Goal: Use online tool/utility: Utilize a website feature to perform a specific function

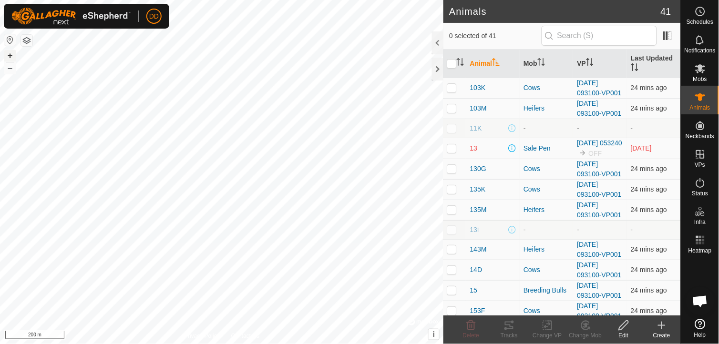
click at [10, 52] on button "+" at bounding box center [9, 55] width 11 height 11
click at [8, 54] on button "+" at bounding box center [9, 55] width 11 height 11
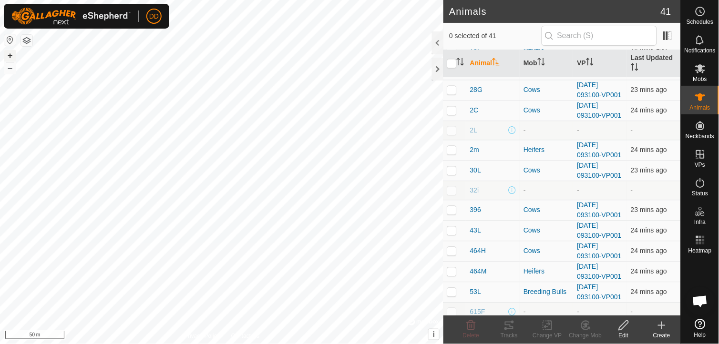
scroll to position [168, 0]
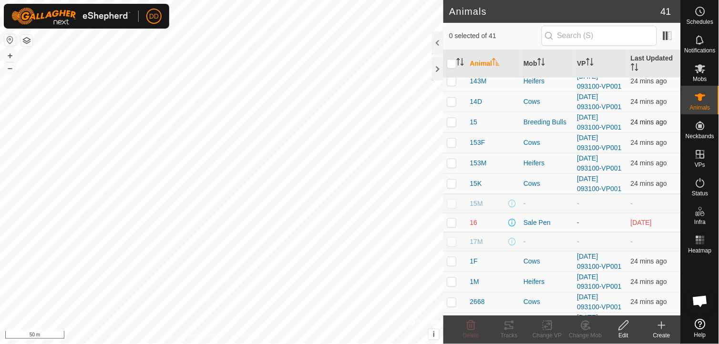
click at [451, 126] on p-checkbox at bounding box center [453, 122] width 10 height 8
checkbox input "true"
click at [508, 328] on icon at bounding box center [509, 325] width 11 height 11
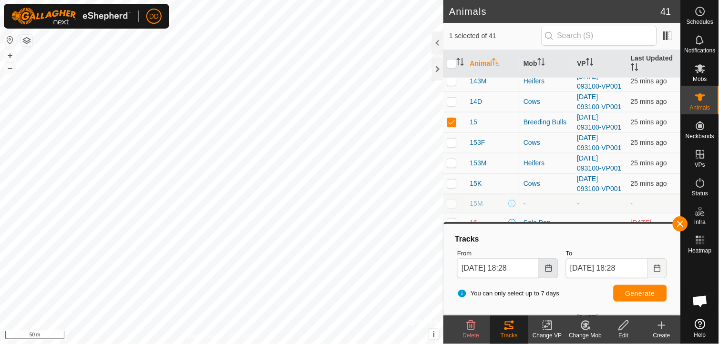
click at [548, 270] on icon "Choose Date" at bounding box center [549, 269] width 8 height 8
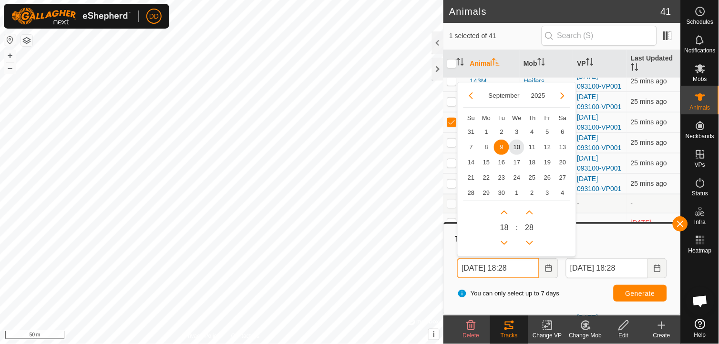
click at [514, 268] on input "09 Sep, 2025 18:28" at bounding box center [499, 269] width 82 height 20
click at [624, 290] on button "Generate" at bounding box center [640, 293] width 53 height 17
click at [517, 266] on input "09 Sep, 2025 13:28" at bounding box center [499, 269] width 82 height 20
click at [631, 291] on span "Generate" at bounding box center [641, 294] width 30 height 8
click at [517, 266] on input "09 Sep, 2025 15:28" at bounding box center [499, 269] width 82 height 20
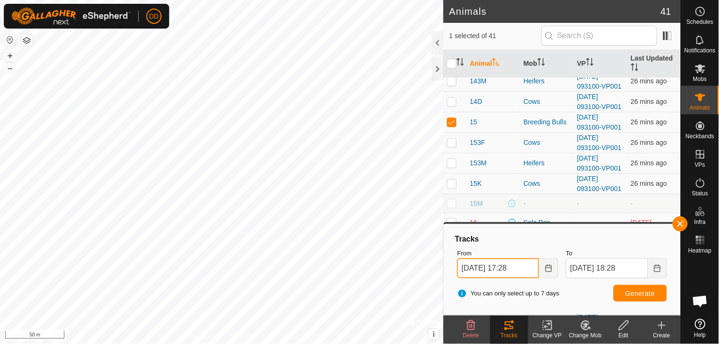
type input "09 Sep, 2025 17:28"
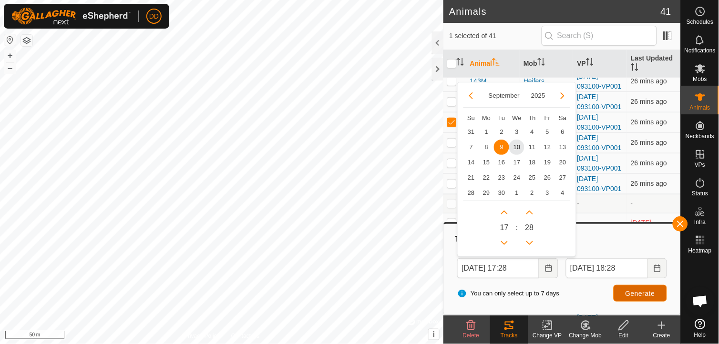
click at [637, 292] on span "Generate" at bounding box center [641, 294] width 30 height 8
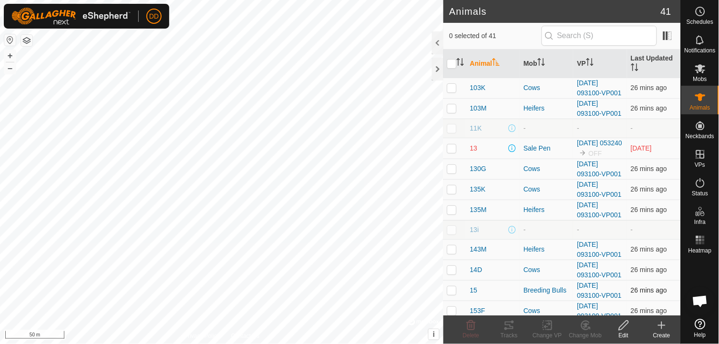
click at [454, 294] on p-checkbox at bounding box center [453, 291] width 10 height 8
checkbox input "true"
click at [511, 325] on icon at bounding box center [509, 326] width 9 height 8
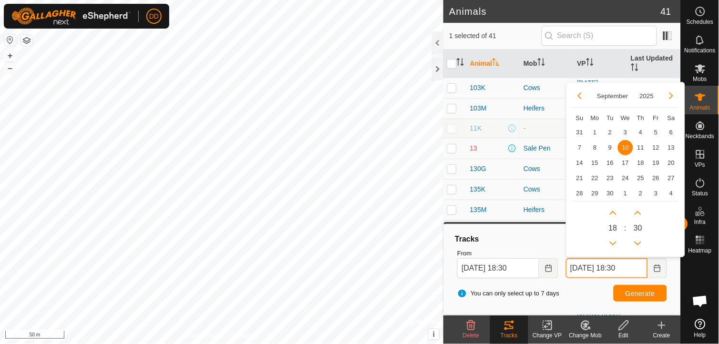
click at [625, 268] on input "[DATE] 18:30" at bounding box center [607, 269] width 82 height 20
click at [550, 269] on icon "Choose Date" at bounding box center [549, 269] width 8 height 8
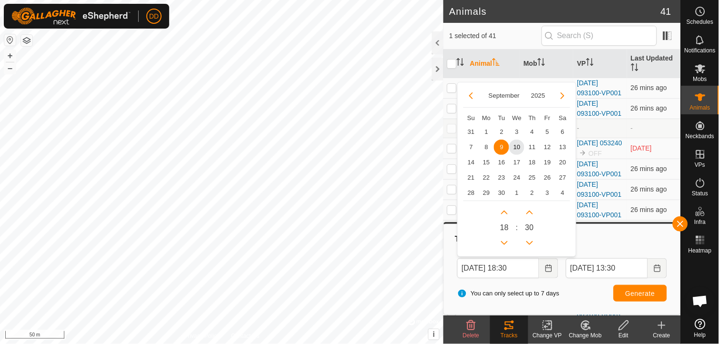
click at [501, 145] on span "9" at bounding box center [501, 147] width 15 height 15
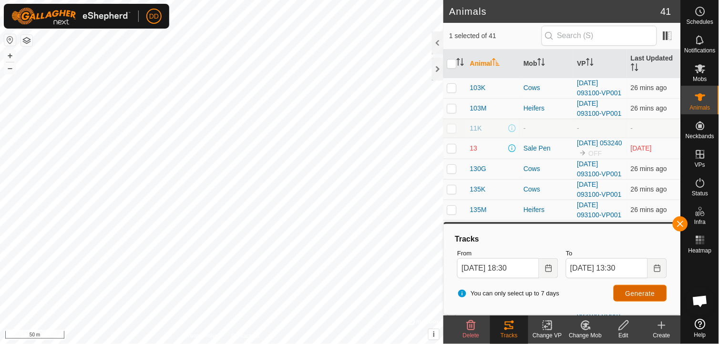
click at [629, 290] on span "Generate" at bounding box center [641, 294] width 30 height 8
click at [625, 269] on input "[DATE] 13:30" at bounding box center [607, 269] width 82 height 20
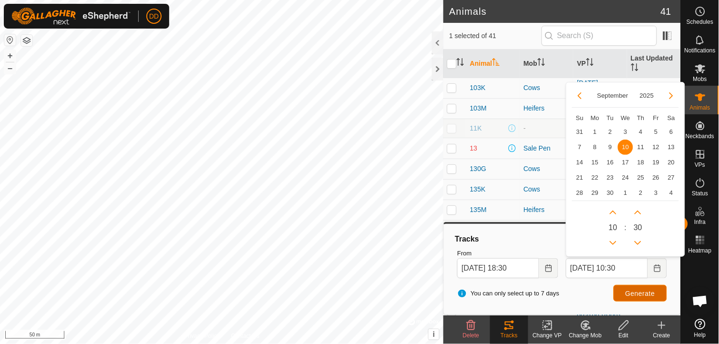
click at [644, 291] on span "Generate" at bounding box center [641, 294] width 30 height 8
click at [623, 268] on input "[DATE] 10:30" at bounding box center [607, 269] width 82 height 20
click at [636, 293] on span "Generate" at bounding box center [641, 294] width 30 height 8
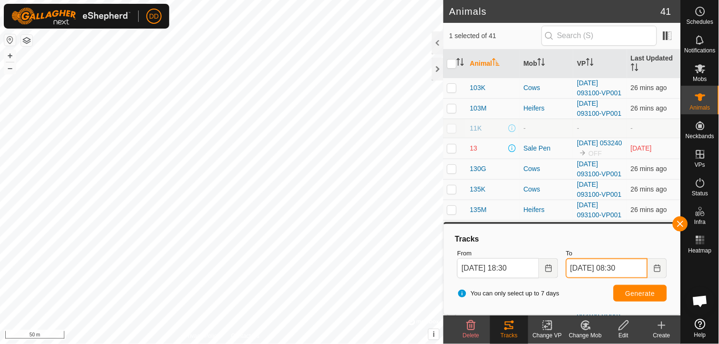
click at [625, 269] on input "[DATE] 08:30" at bounding box center [607, 269] width 82 height 20
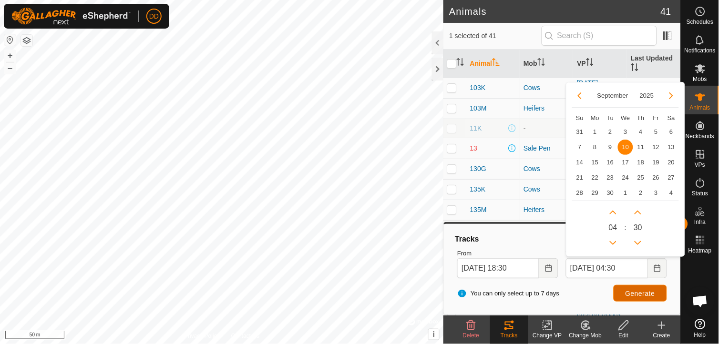
click at [644, 291] on span "Generate" at bounding box center [641, 294] width 30 height 8
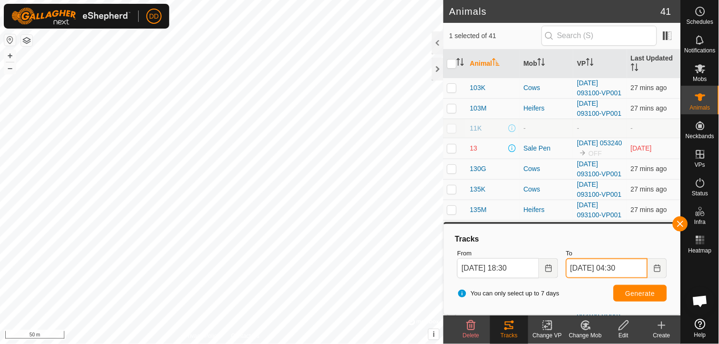
click at [622, 267] on input "[DATE] 04:30" at bounding box center [607, 269] width 82 height 20
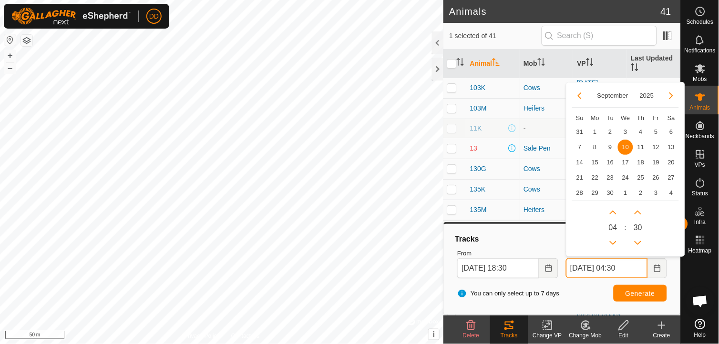
click at [625, 267] on input "[DATE] 04:30" at bounding box center [607, 269] width 82 height 20
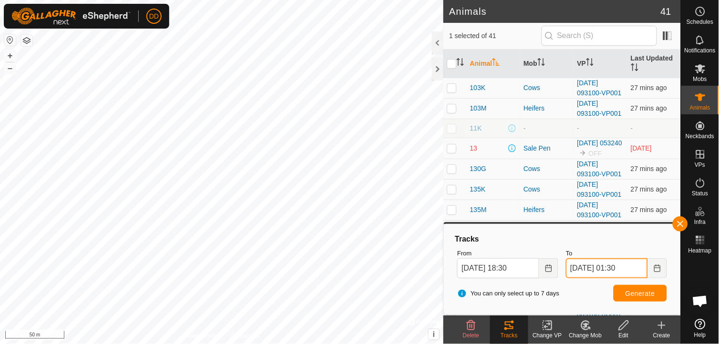
type input "[DATE] 01:30"
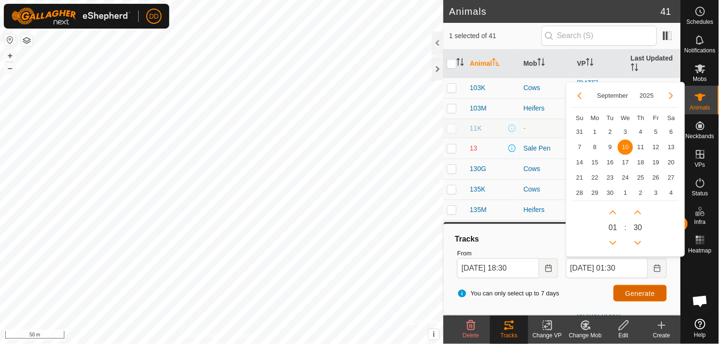
click at [645, 297] on span "Generate" at bounding box center [641, 294] width 30 height 8
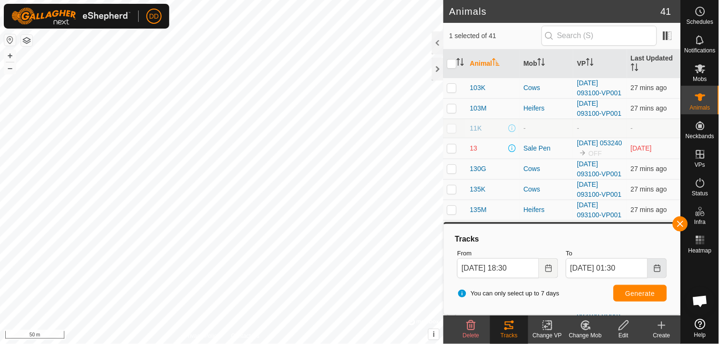
click at [662, 270] on button "Choose Date" at bounding box center [657, 269] width 19 height 20
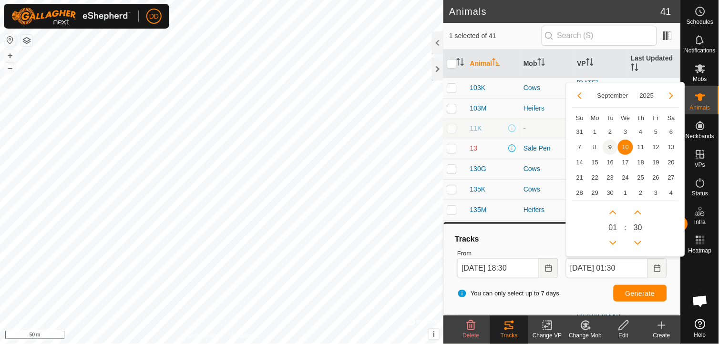
click at [609, 140] on span "9" at bounding box center [610, 147] width 15 height 15
type input "[DATE] 01:30"
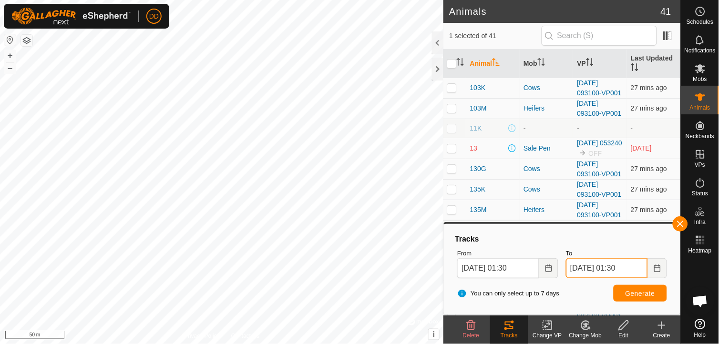
click at [624, 266] on input "[DATE] 01:30" at bounding box center [607, 269] width 82 height 20
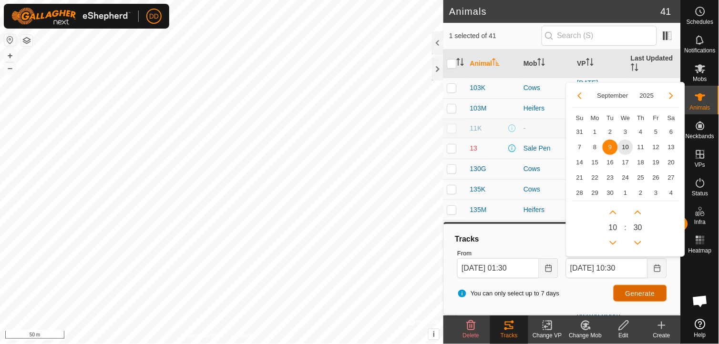
click at [627, 294] on span "Generate" at bounding box center [641, 294] width 30 height 8
click at [626, 266] on input "[DATE] 10:30" at bounding box center [607, 269] width 82 height 20
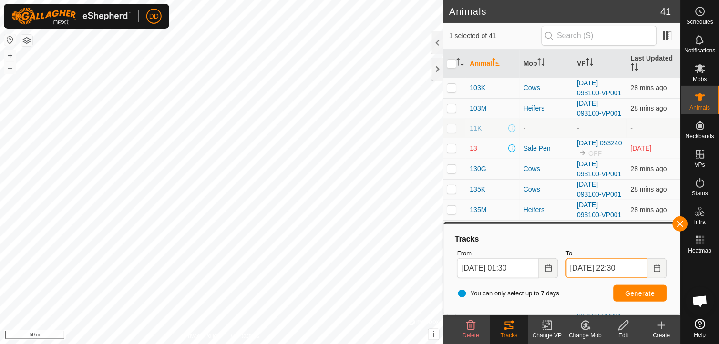
type input "[DATE] 22:30"
click at [546, 272] on button "Choose Date" at bounding box center [549, 269] width 19 height 20
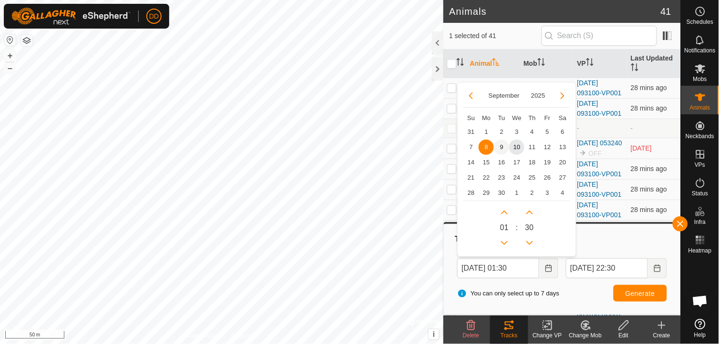
click at [503, 146] on span "9" at bounding box center [501, 147] width 15 height 15
type input "[DATE] 01:30"
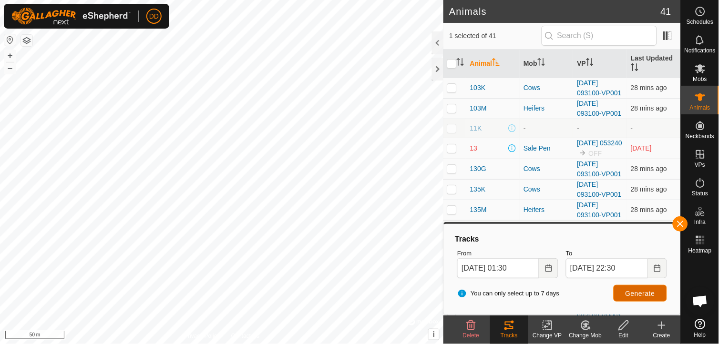
click at [633, 293] on span "Generate" at bounding box center [641, 294] width 30 height 8
click at [657, 275] on button "Choose Date" at bounding box center [657, 269] width 19 height 20
click at [645, 293] on span "Generate" at bounding box center [641, 294] width 30 height 8
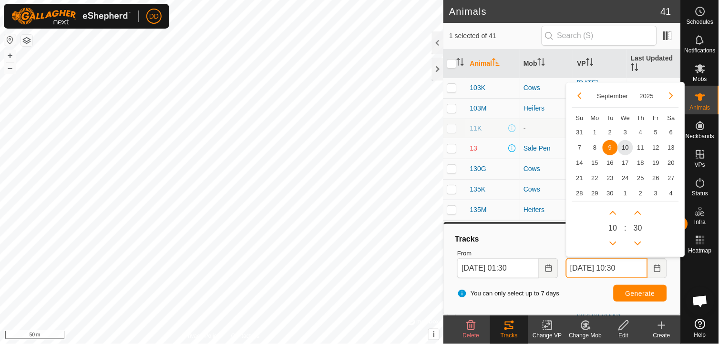
click at [619, 266] on input "[DATE] 10:30" at bounding box center [607, 269] width 82 height 20
click at [649, 294] on span "Generate" at bounding box center [641, 294] width 30 height 8
click at [624, 266] on input "[DATE] 20:30" at bounding box center [607, 269] width 82 height 20
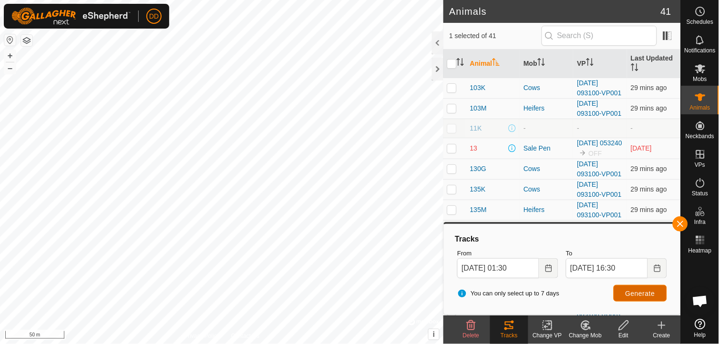
click at [641, 291] on span "Generate" at bounding box center [641, 294] width 30 height 8
click at [624, 269] on input "[DATE] 16:30" at bounding box center [607, 269] width 82 height 20
type input "[DATE] 17:30"
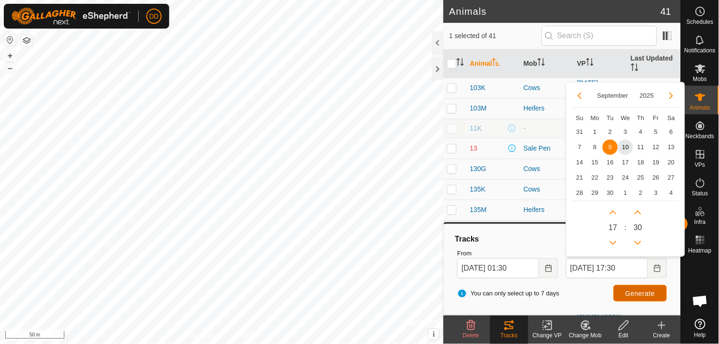
click at [640, 294] on span "Generate" at bounding box center [641, 294] width 30 height 8
